Goal: Information Seeking & Learning: Understand process/instructions

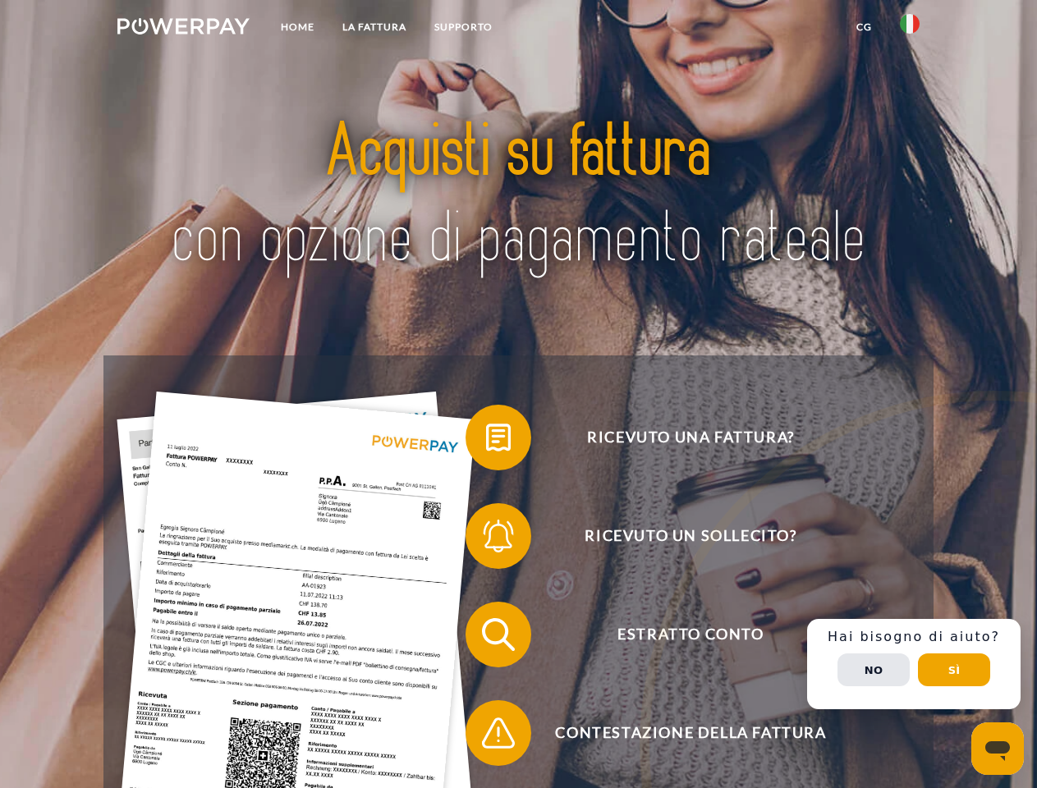
click at [183, 29] on img at bounding box center [183, 26] width 132 height 16
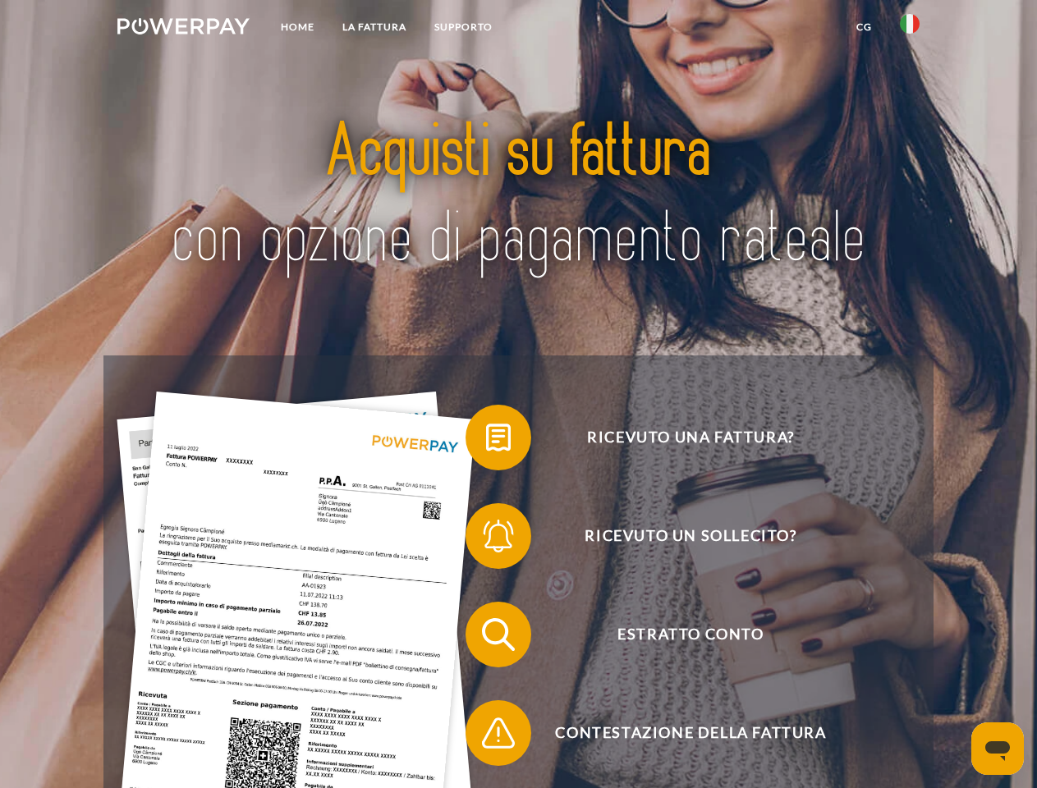
click at [910, 29] on img at bounding box center [910, 24] width 20 height 20
click at [864, 27] on link "CG" at bounding box center [864, 27] width 44 height 30
click at [486, 441] on span at bounding box center [474, 437] width 82 height 82
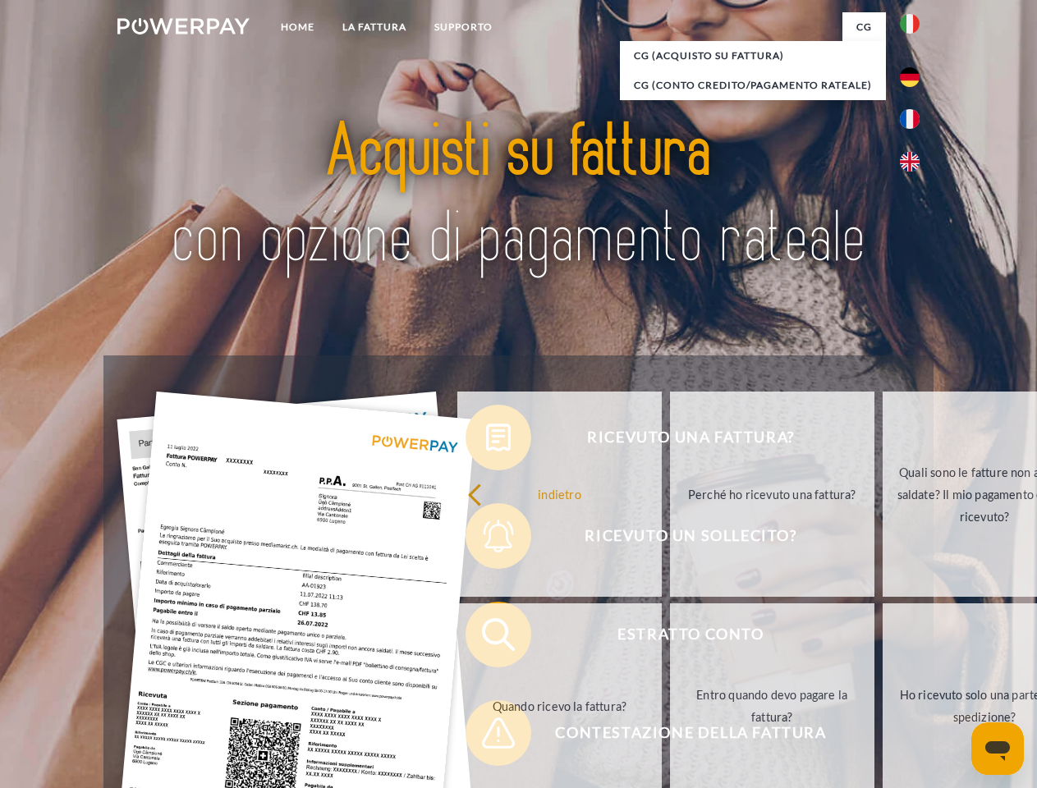
click at [486, 539] on div "Ricevuto una fattura? Ricevuto un sollecito? Estratto conto indietro" at bounding box center [517, 683] width 829 height 657
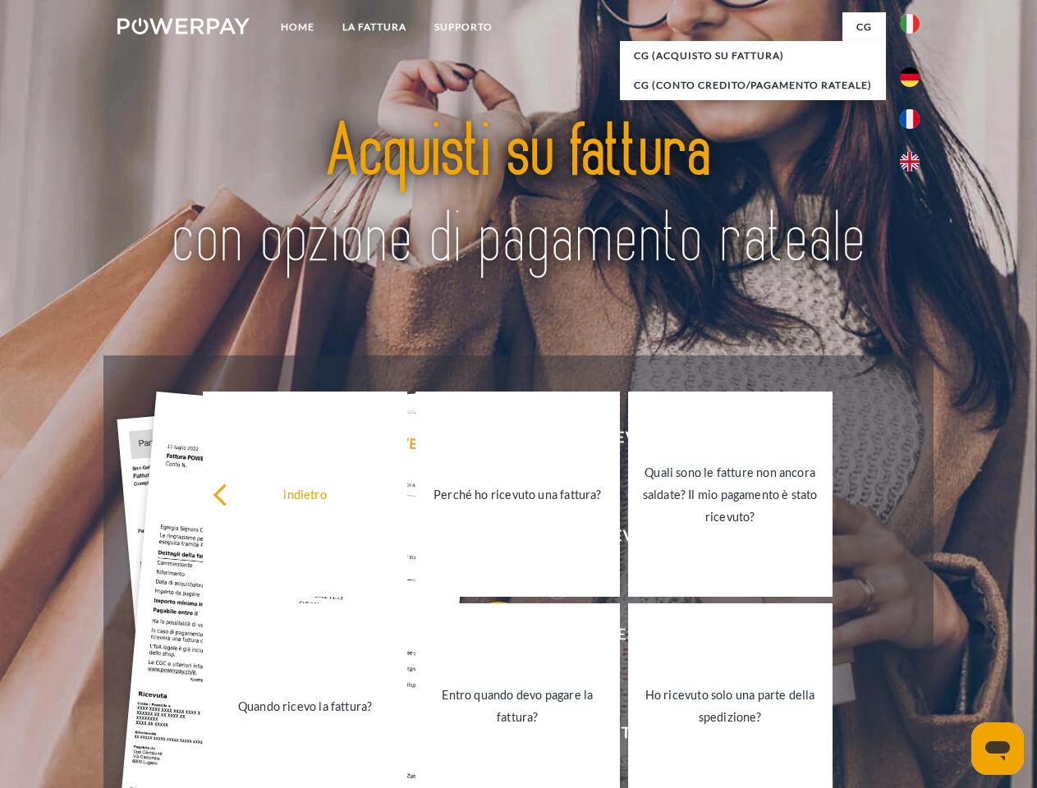
click at [486, 638] on link "Entro quando devo pagare la fattura?" at bounding box center [517, 705] width 204 height 205
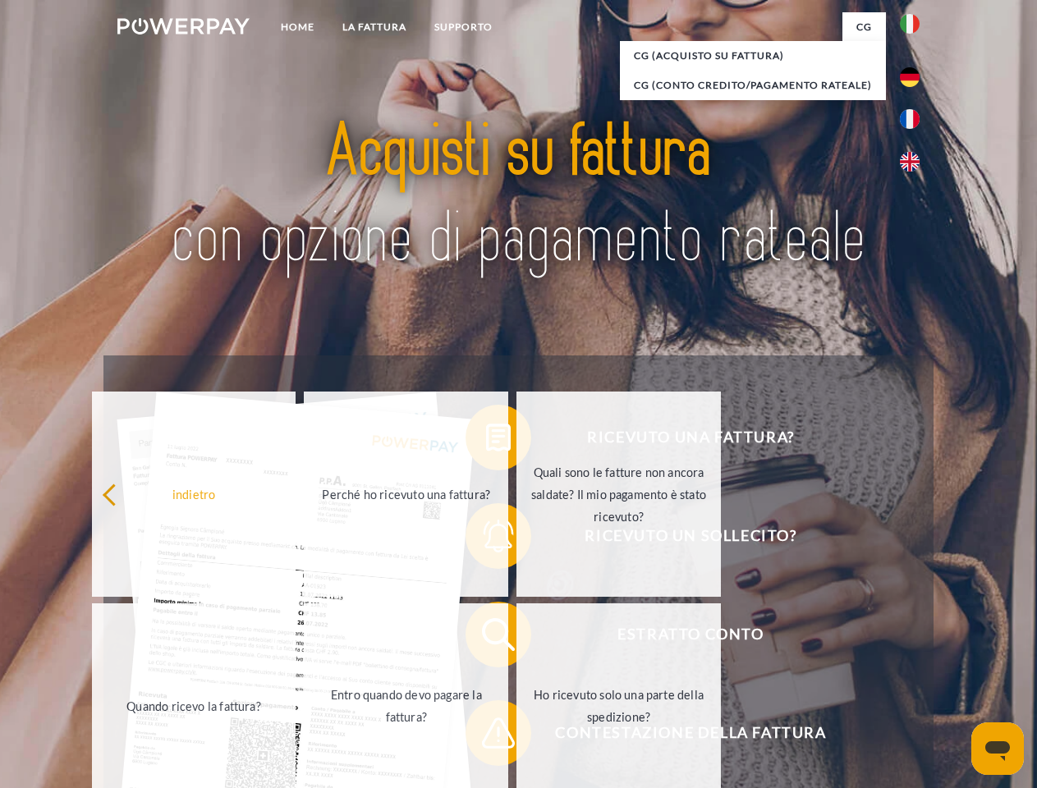
click at [516, 736] on link "Ho ricevuto solo una parte della spedizione?" at bounding box center [618, 705] width 204 height 205
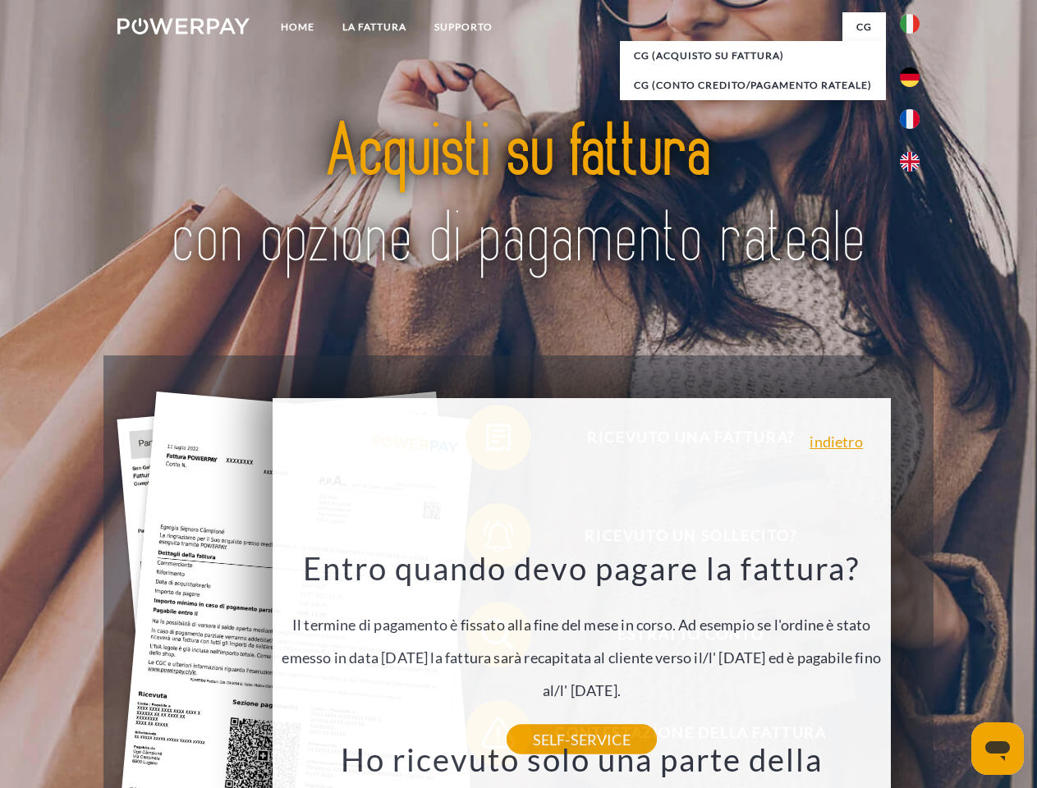
click at [914, 664] on div "Ricevuto una fattura? Ricevuto un sollecito? Estratto conto indietro" at bounding box center [517, 683] width 829 height 657
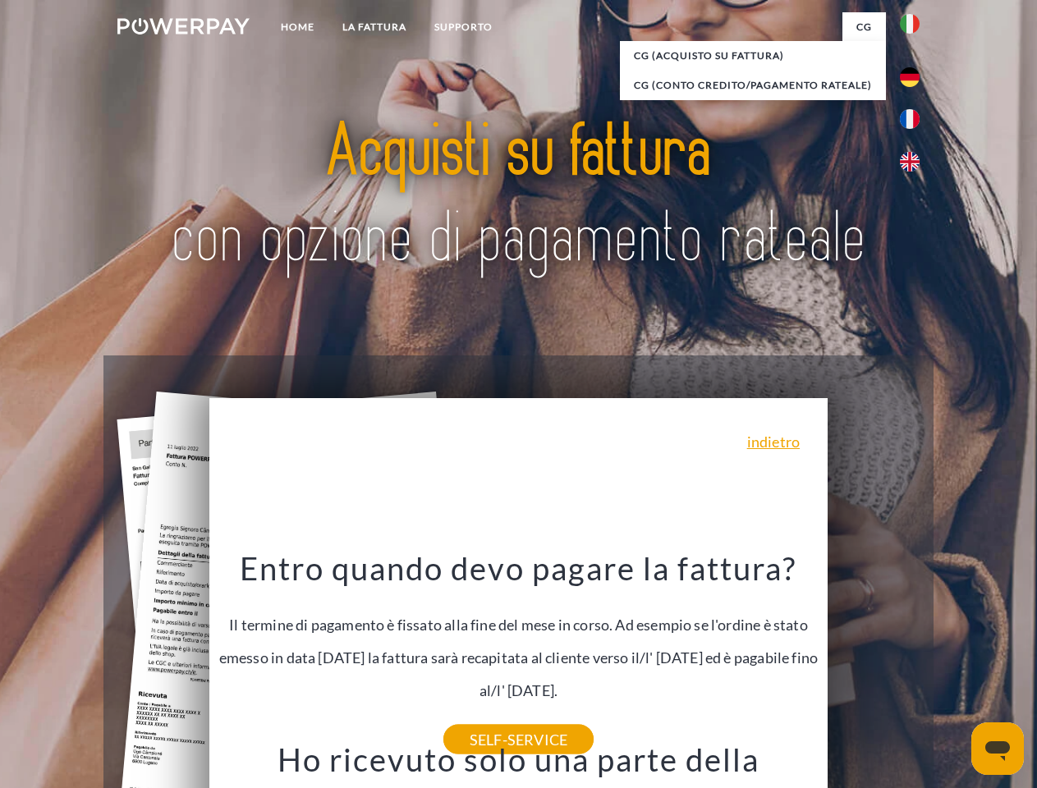
click at [873, 667] on span "Estratto conto" at bounding box center [690, 635] width 402 height 66
click at [954, 670] on header "Home LA FATTURA [GEOGRAPHIC_DATA]" at bounding box center [518, 567] width 1037 height 1134
